Goal: Check status: Check status

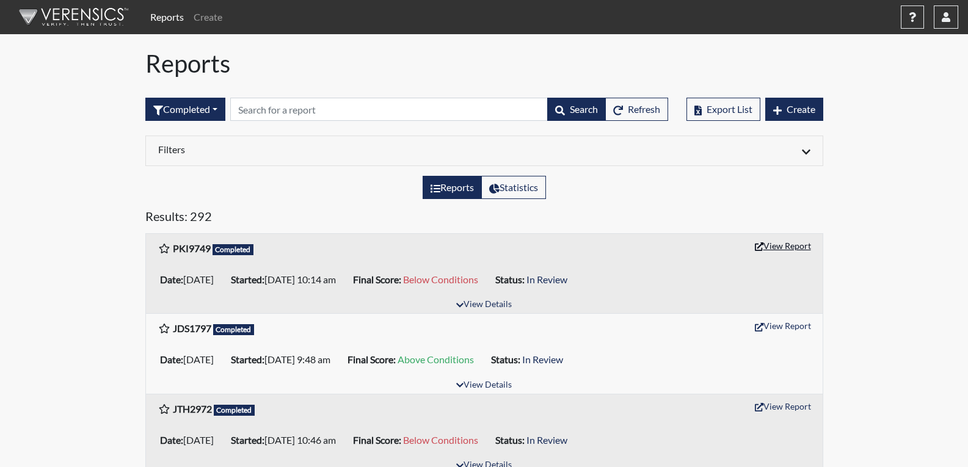
click at [781, 250] on button "View Report" at bounding box center [782, 245] width 67 height 19
click at [639, 112] on span "Refresh" at bounding box center [644, 109] width 32 height 12
click at [793, 246] on button "View Report" at bounding box center [782, 245] width 67 height 19
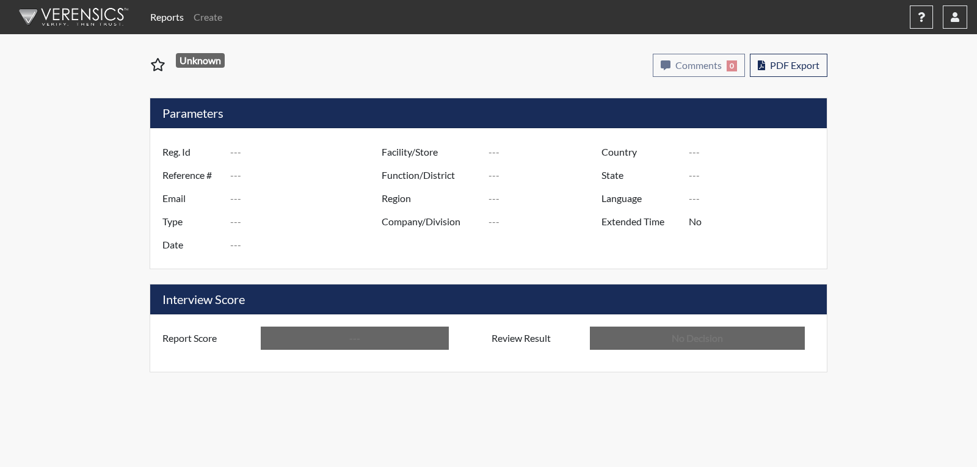
type input "PKI9749"
type input "51563"
type input "---"
type input "Corrections Pre-Employment"
type input "[DATE]"
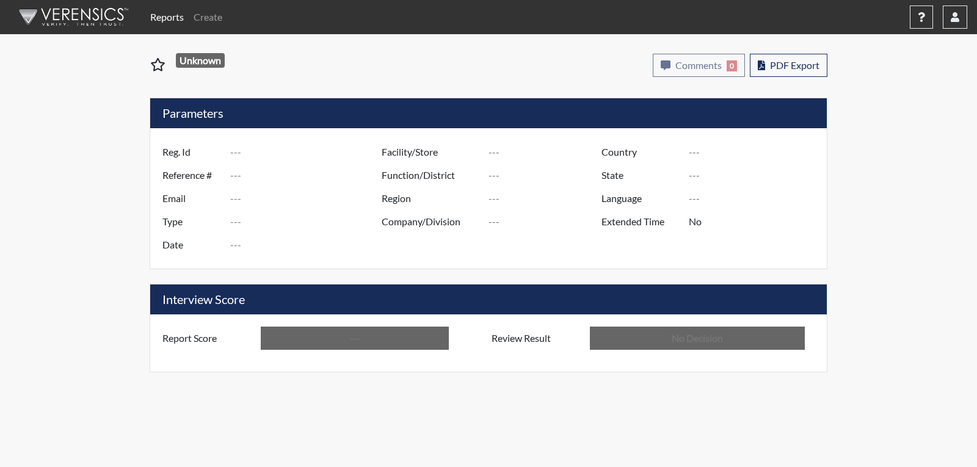
type input "[PERSON_NAME]"
type input "[GEOGRAPHIC_DATA]"
type input "[US_STATE]"
type input "English"
type input "Below Conditions"
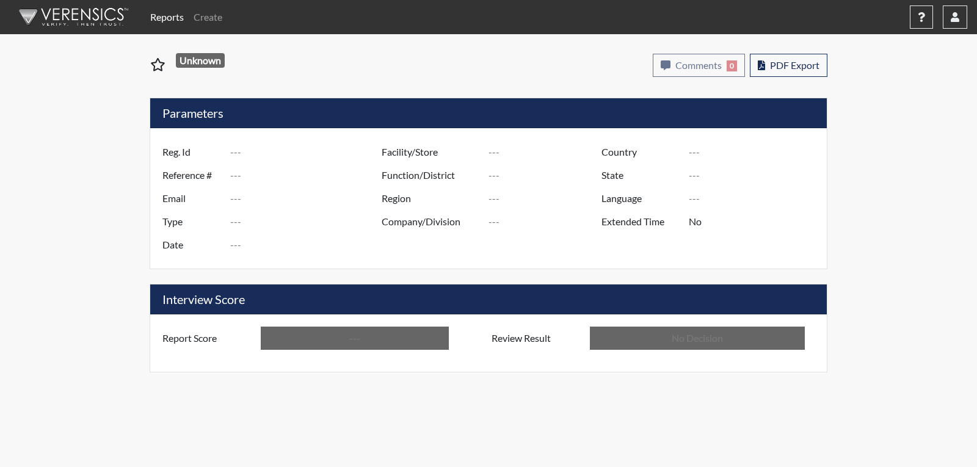
type input "In Review"
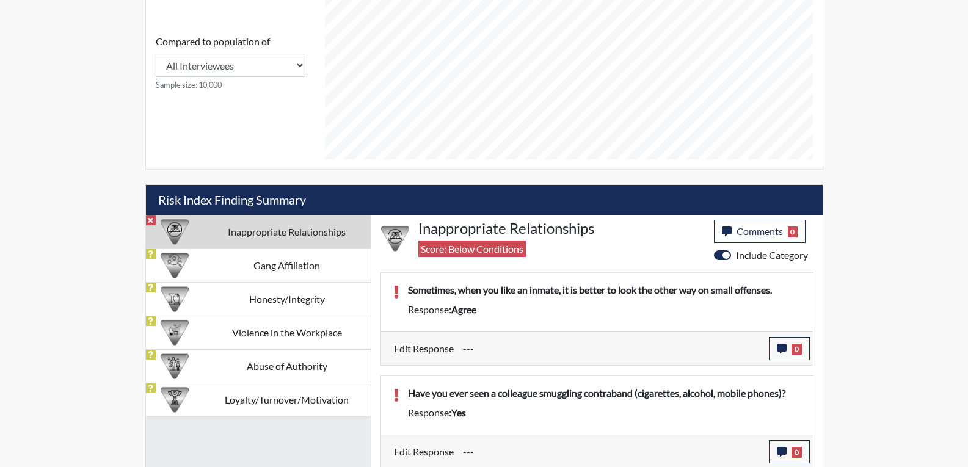
scroll to position [557, 0]
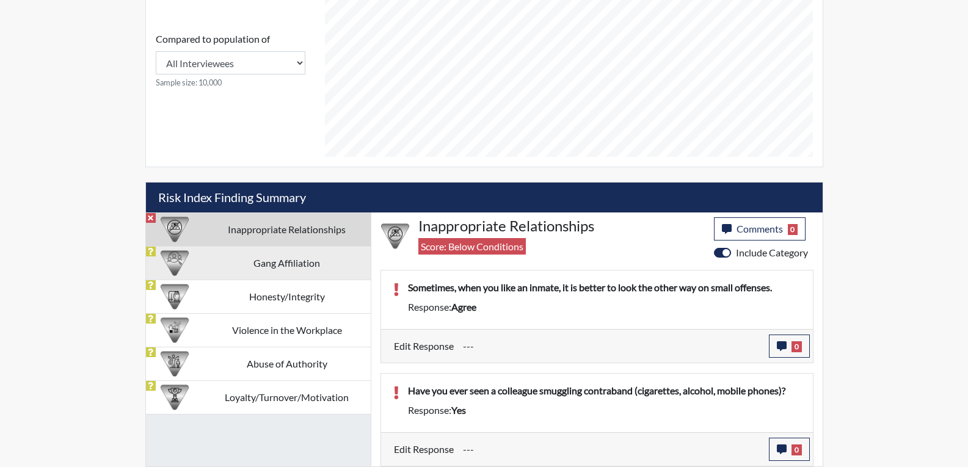
click at [297, 260] on td "Gang Affiliation" at bounding box center [286, 263] width 167 height 34
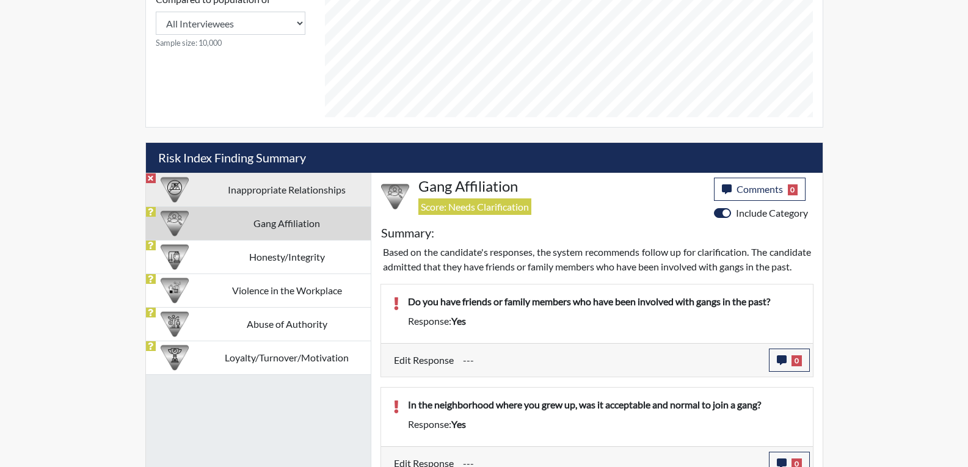
scroll to position [625, 0]
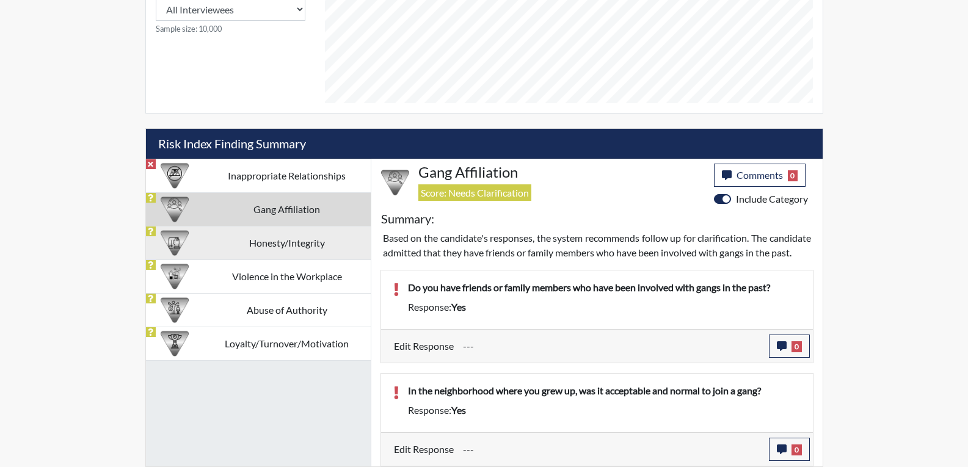
click at [280, 228] on td "Honesty/Integrity" at bounding box center [286, 243] width 167 height 34
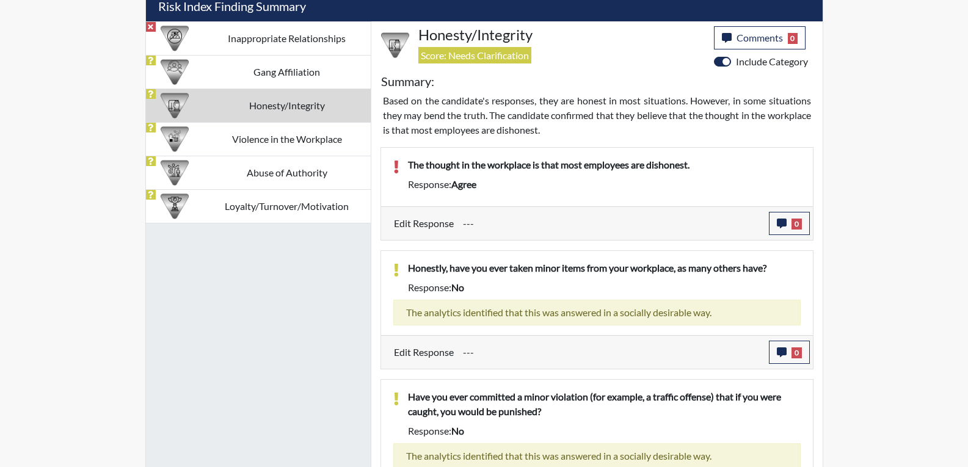
scroll to position [747, 0]
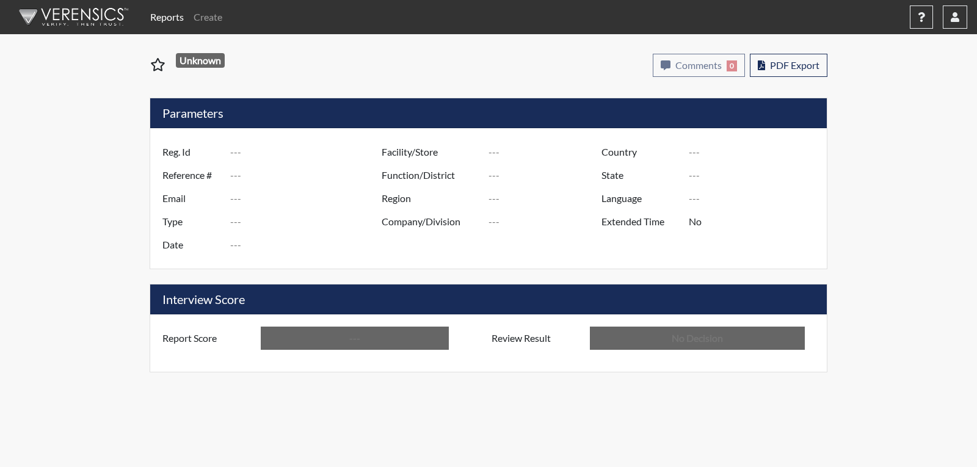
type input "ADR9404"
type input "51614"
type input "---"
type input "Corrections Pre-Employment"
type input "Oct 6, 2025"
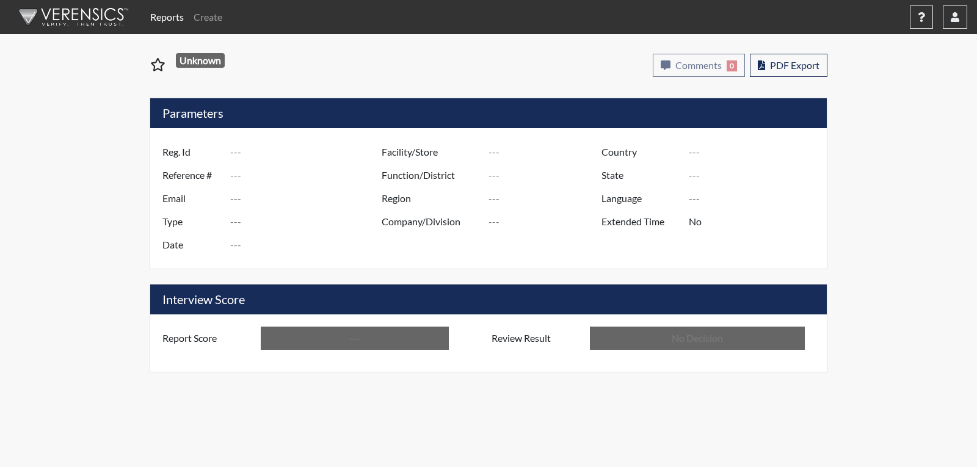
type input "[PERSON_NAME]"
type input "[GEOGRAPHIC_DATA]"
type input "[US_STATE]"
type input "English"
type input "Below Conditions"
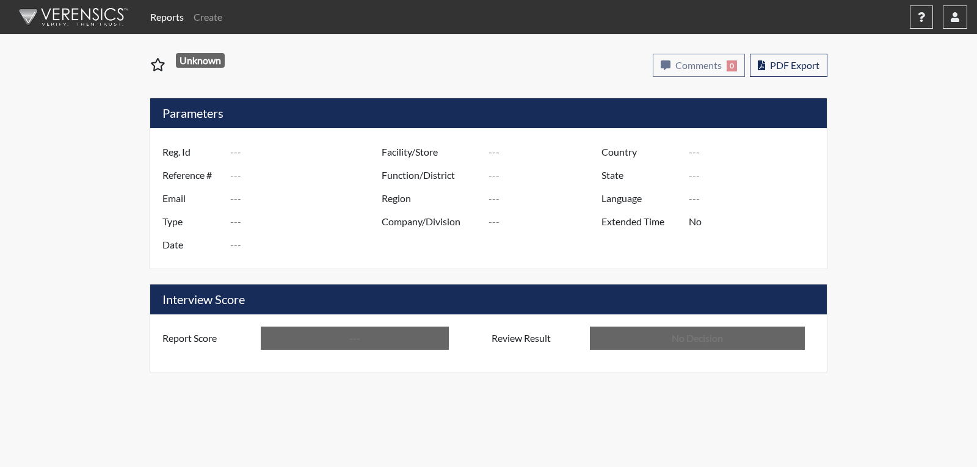
type input "In Review"
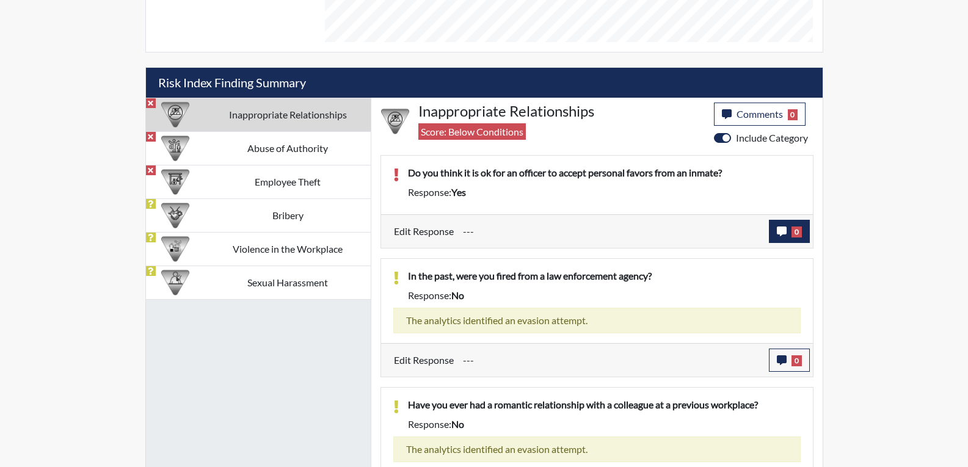
scroll to position [711, 0]
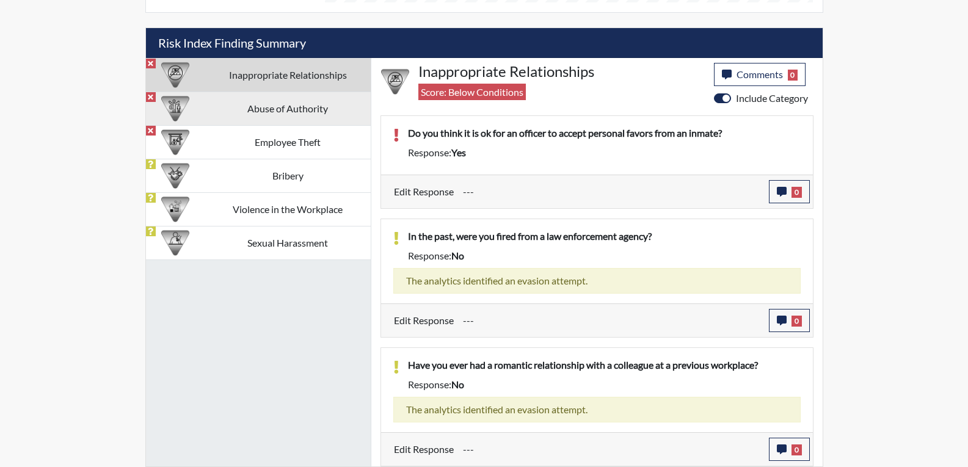
click at [274, 109] on td "Abuse of Authority" at bounding box center [287, 109] width 165 height 34
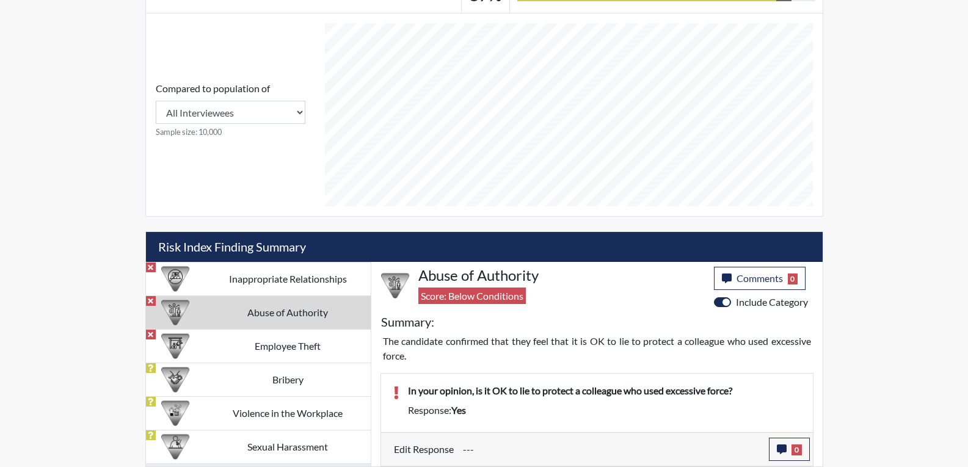
click at [272, 349] on td "Employee Theft" at bounding box center [287, 346] width 165 height 34
